Goal: Task Accomplishment & Management: Manage account settings

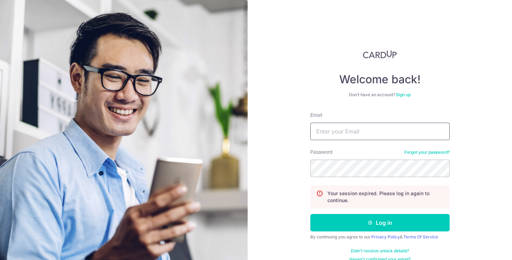
click at [338, 133] on input "Email" at bounding box center [379, 131] width 139 height 17
type input "[EMAIL_ADDRESS][DOMAIN_NAME]"
click at [310, 214] on button "Log in" at bounding box center [379, 222] width 139 height 17
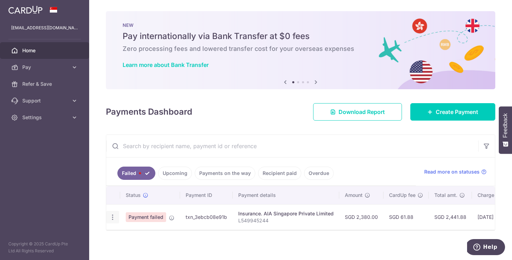
click at [114, 215] on icon "button" at bounding box center [112, 216] width 7 height 7
click at [130, 234] on span "Update payment" at bounding box center [149, 236] width 47 height 8
radio input "true"
type input "2,380.00"
type input "L549945244"
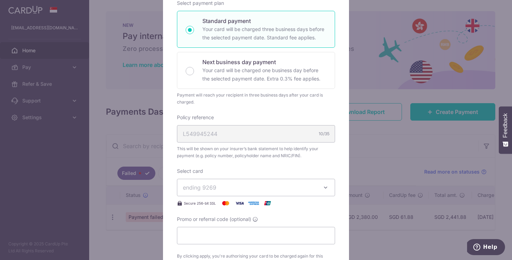
scroll to position [163, 0]
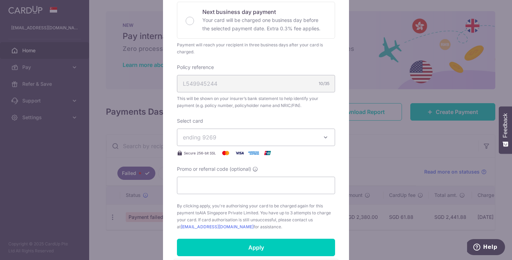
click at [236, 144] on button "ending 9269" at bounding box center [256, 136] width 158 height 17
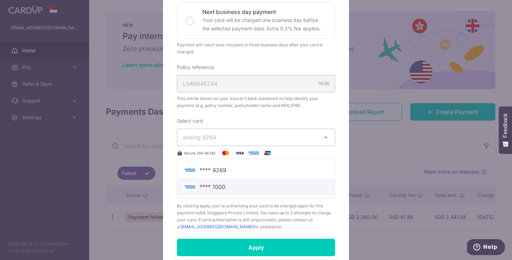
click at [231, 183] on span "**** 1000" at bounding box center [256, 186] width 146 height 8
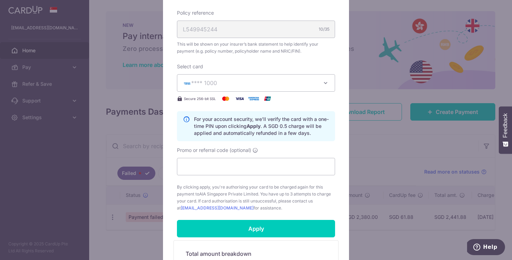
scroll to position [218, 0]
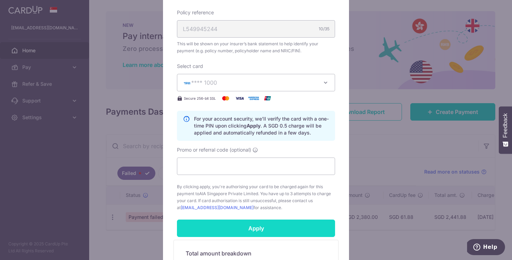
click at [226, 232] on input "Apply" at bounding box center [256, 227] width 158 height 17
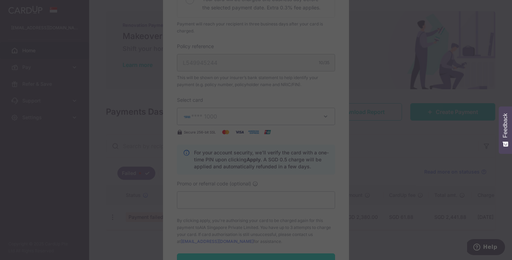
scroll to position [198, 0]
